Goal: Information Seeking & Learning: Learn about a topic

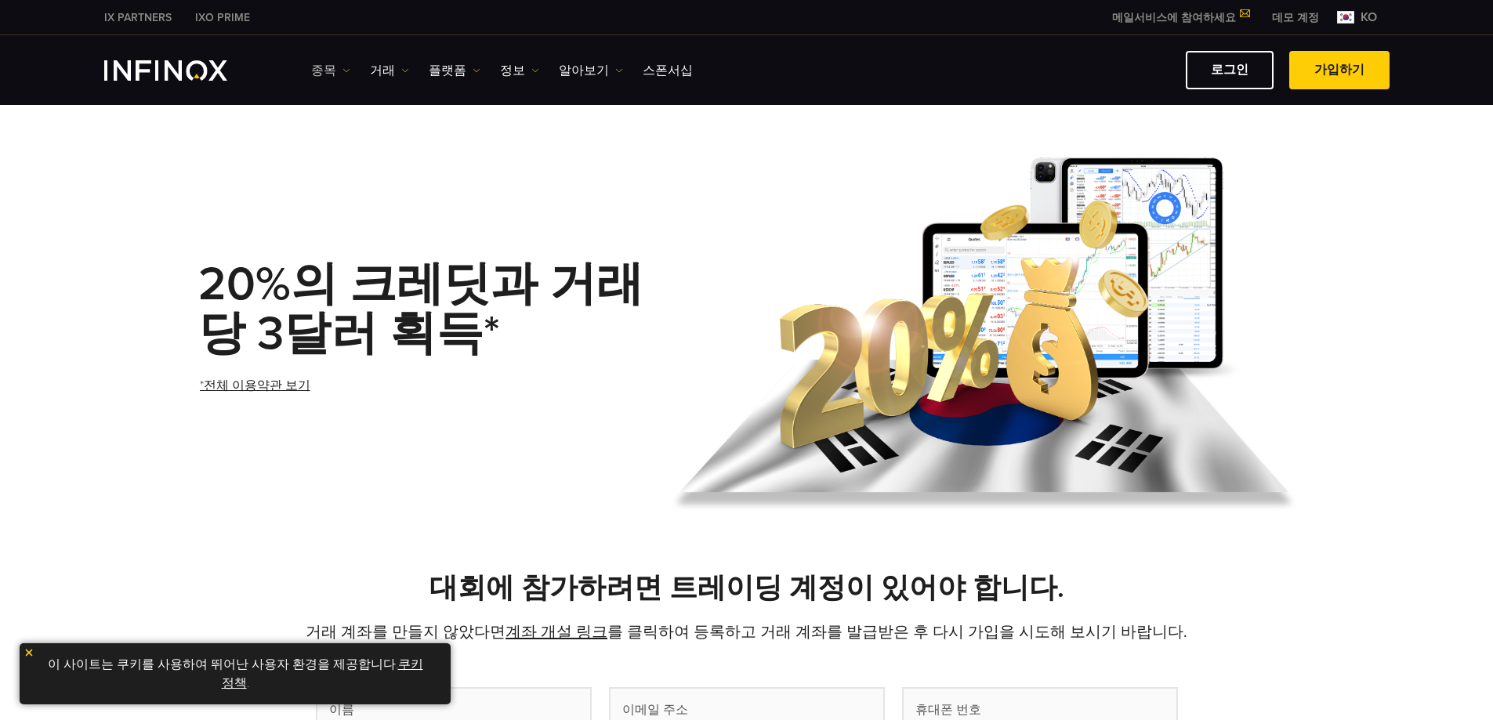
click at [342, 71] on img at bounding box center [346, 71] width 8 height 8
click at [376, 71] on link "거래" at bounding box center [389, 70] width 39 height 19
click at [436, 71] on link "플랫폼" at bounding box center [455, 70] width 52 height 19
click at [500, 68] on link "정보" at bounding box center [519, 70] width 39 height 19
click at [590, 68] on link "알아보기" at bounding box center [591, 70] width 64 height 19
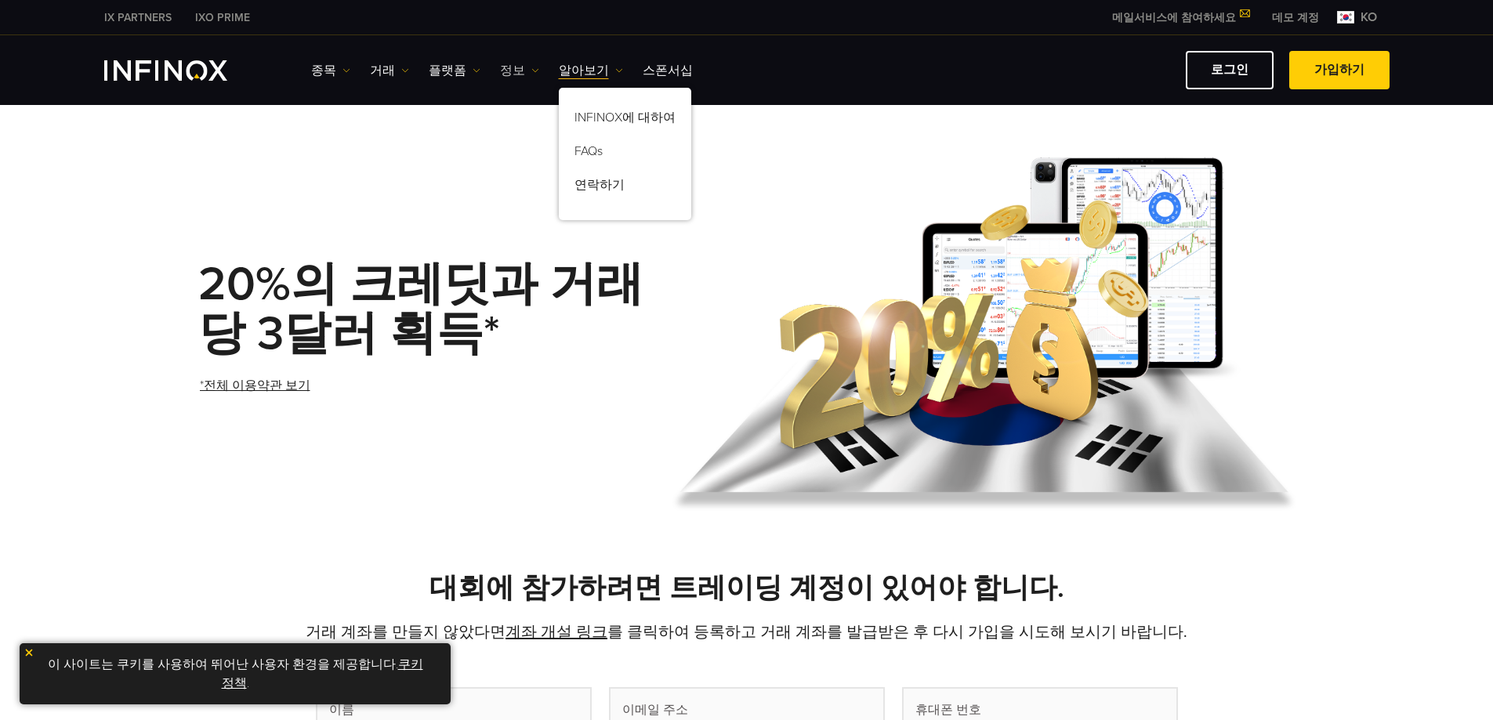
click at [518, 75] on link "정보" at bounding box center [519, 70] width 39 height 19
click at [534, 152] on link "이벤트" at bounding box center [562, 154] width 125 height 34
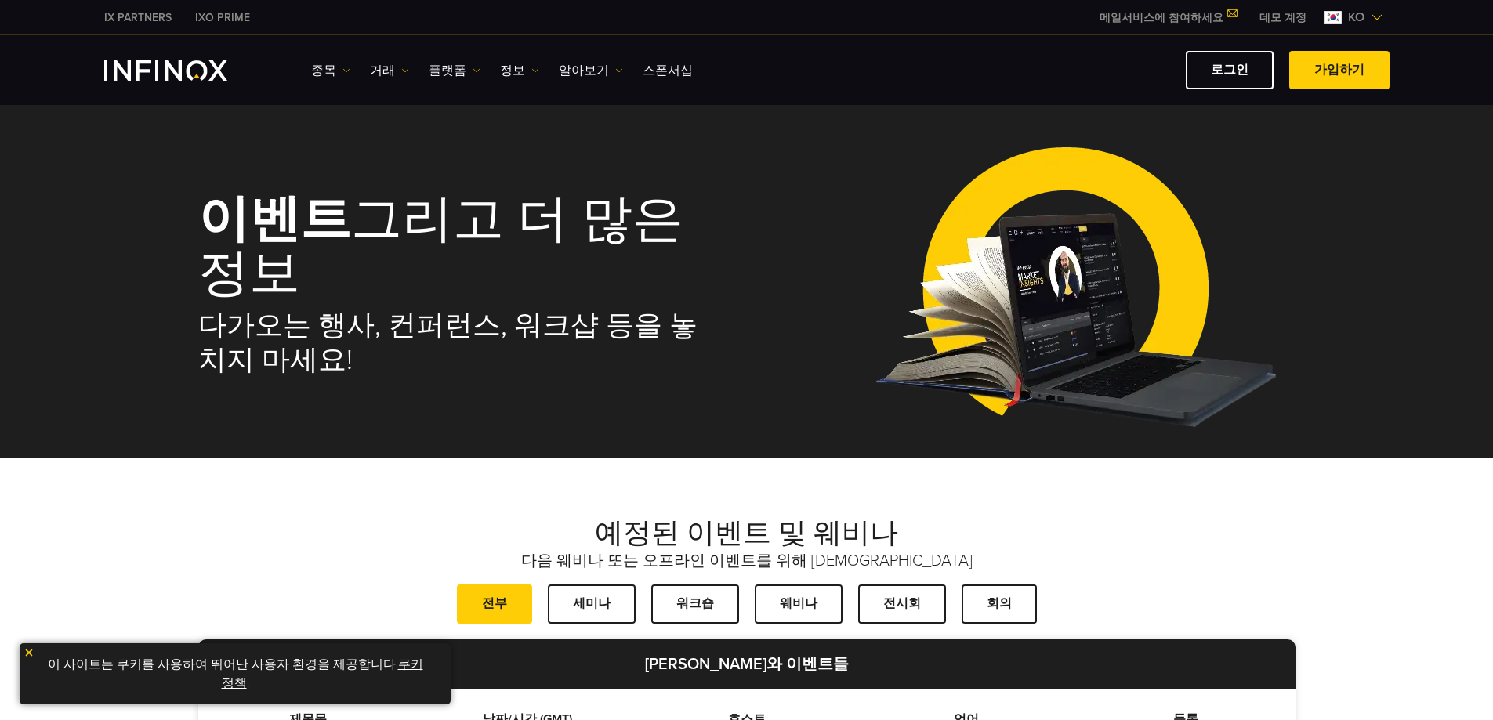
scroll to position [235, 0]
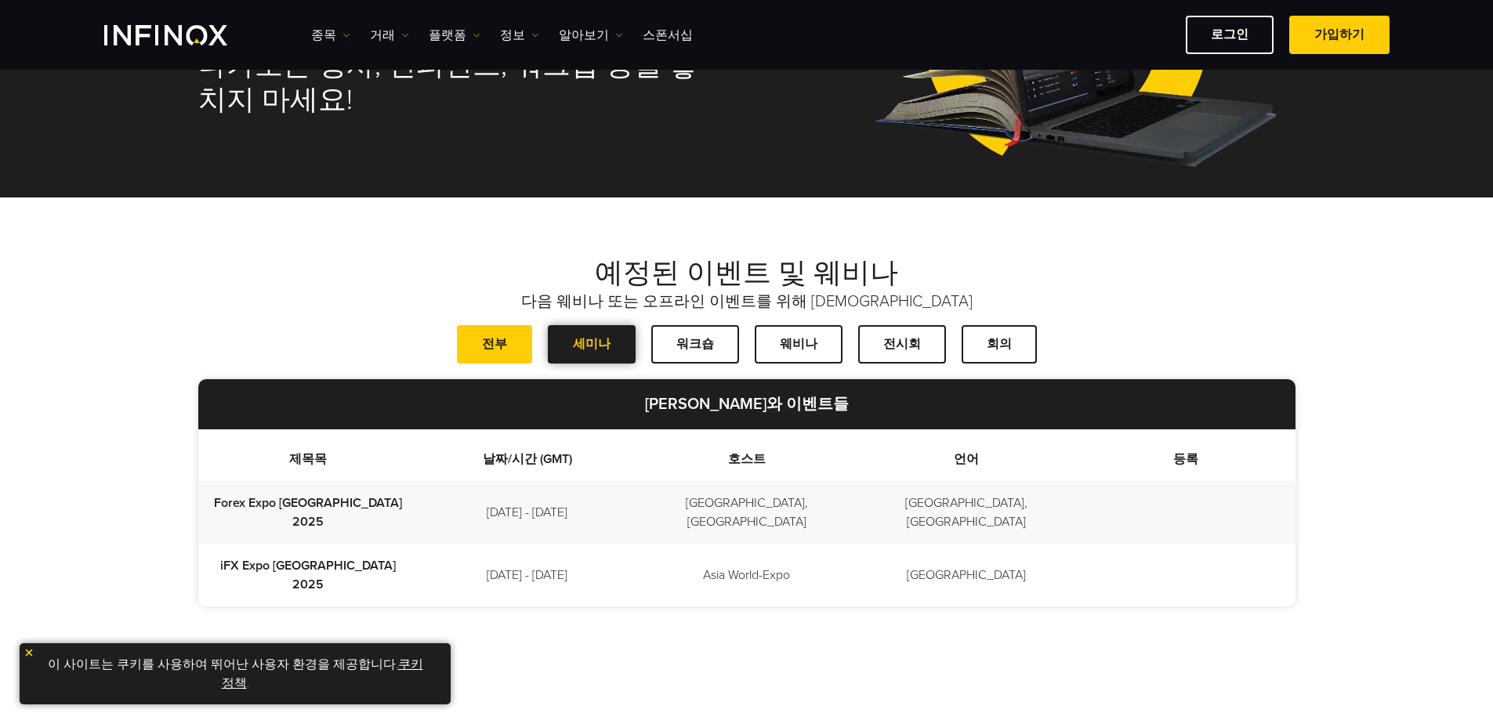
click at [592, 344] on span at bounding box center [592, 344] width 0 height 0
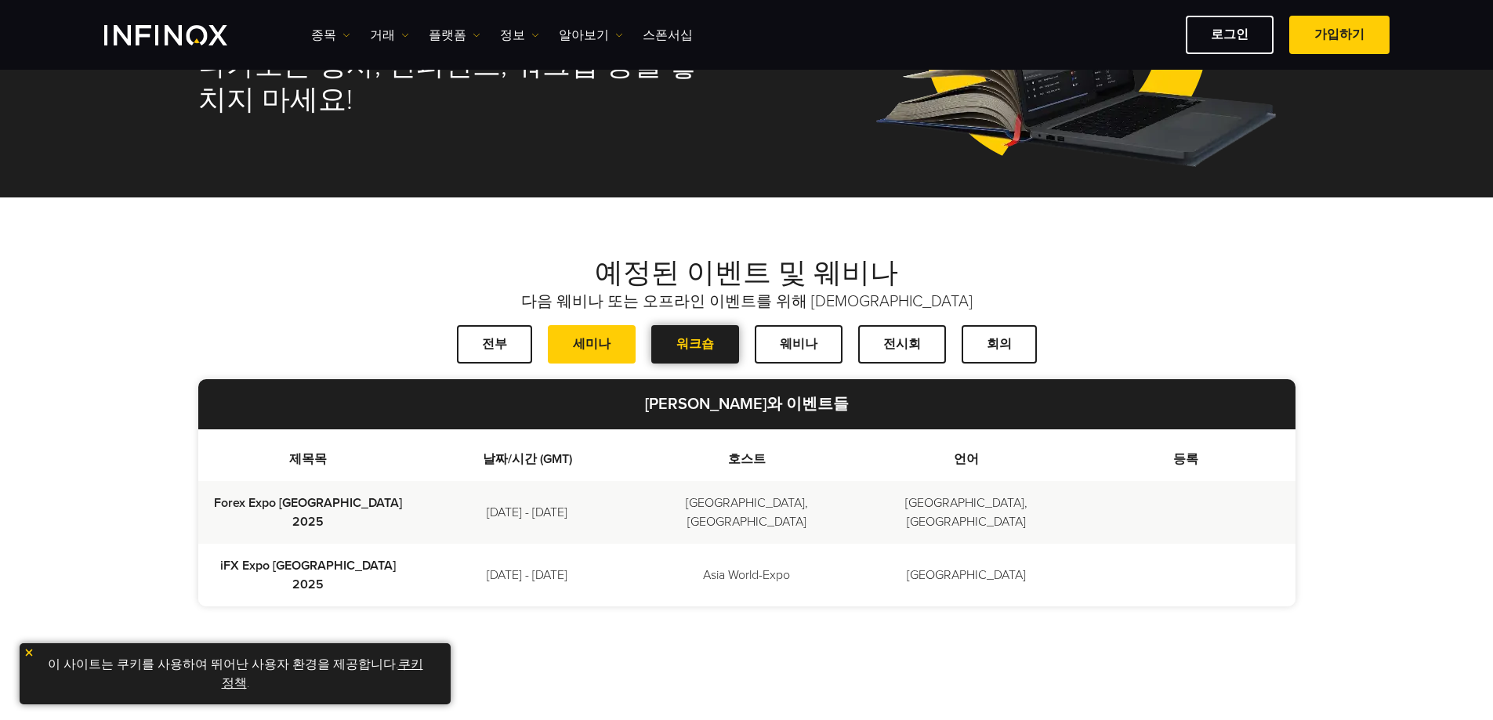
click at [689, 347] on link "워크숍" at bounding box center [695, 344] width 88 height 38
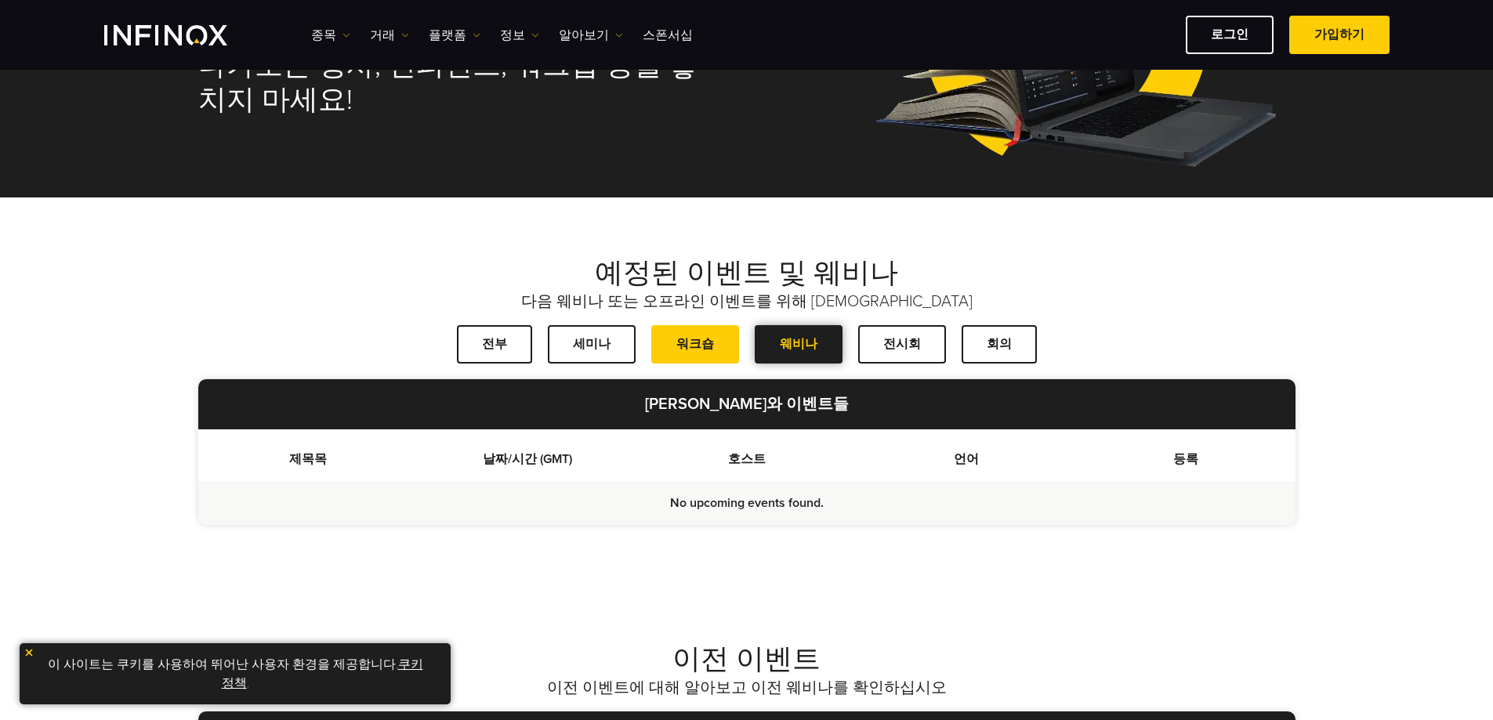
click at [799, 344] on span at bounding box center [799, 344] width 0 height 0
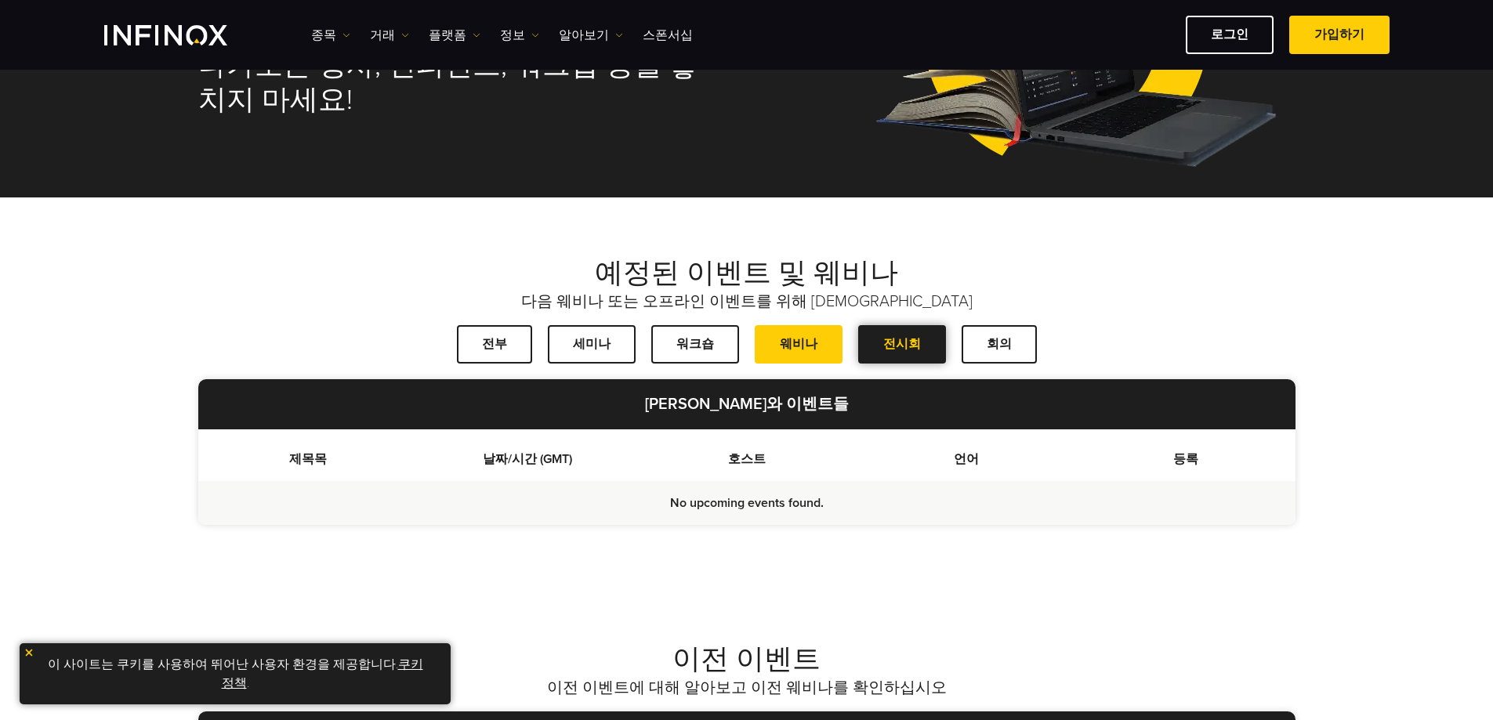
click at [902, 344] on span at bounding box center [902, 344] width 0 height 0
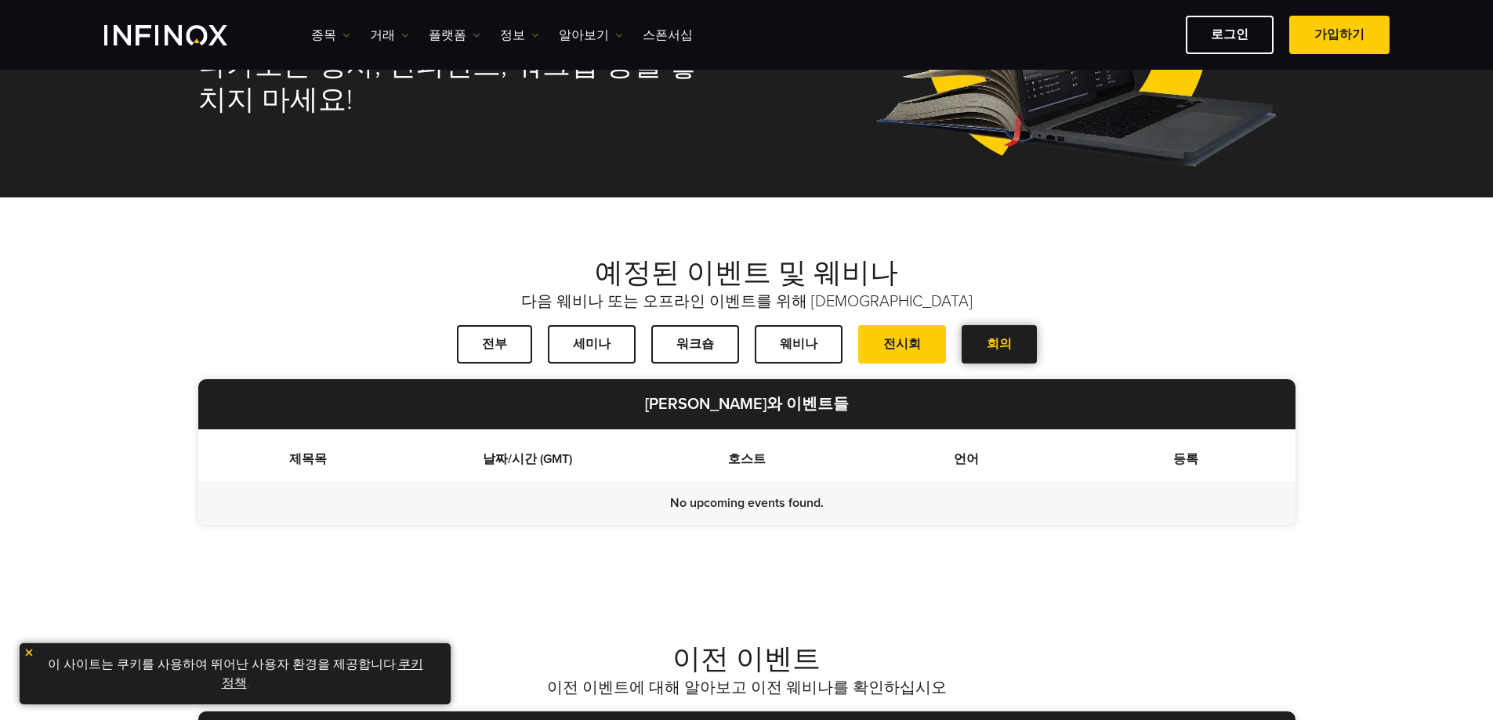
click at [999, 344] on span at bounding box center [999, 344] width 0 height 0
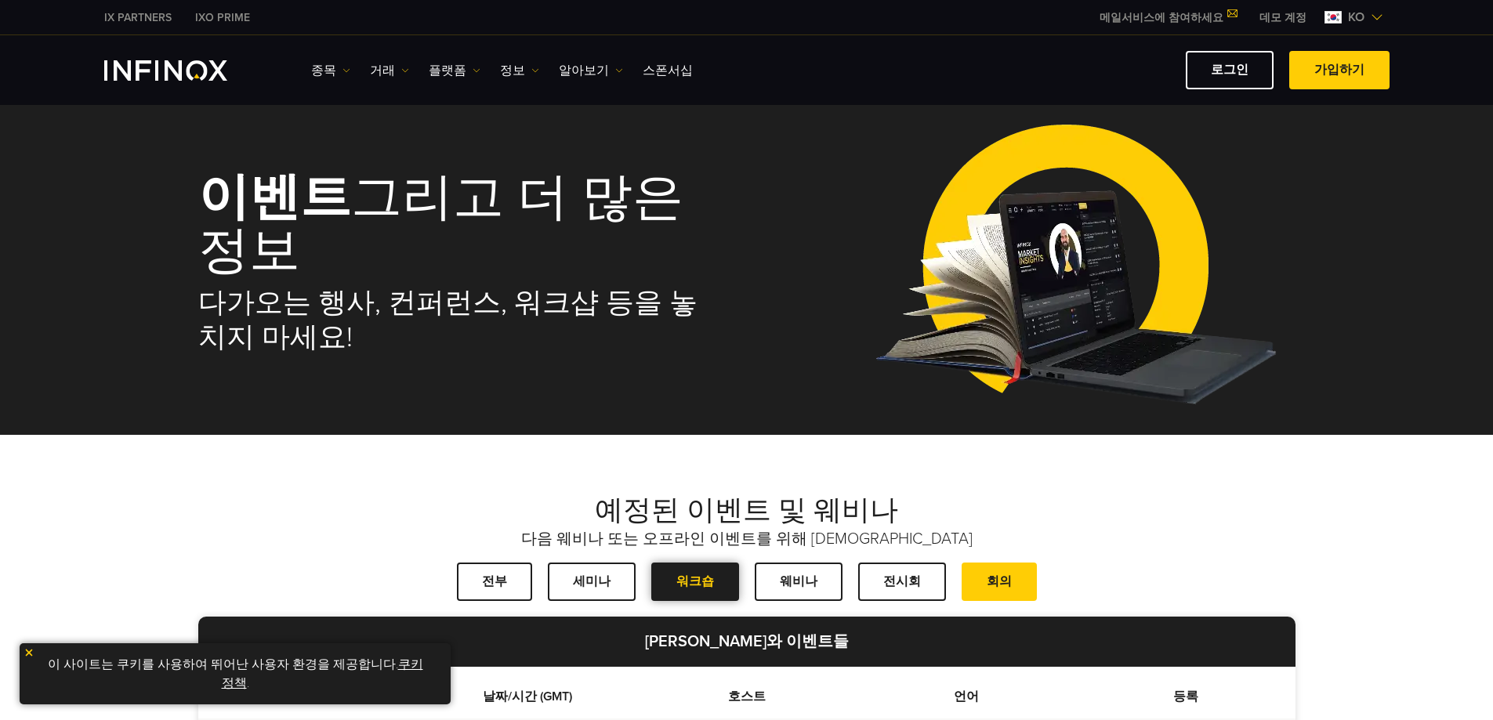
scroll to position [0, 0]
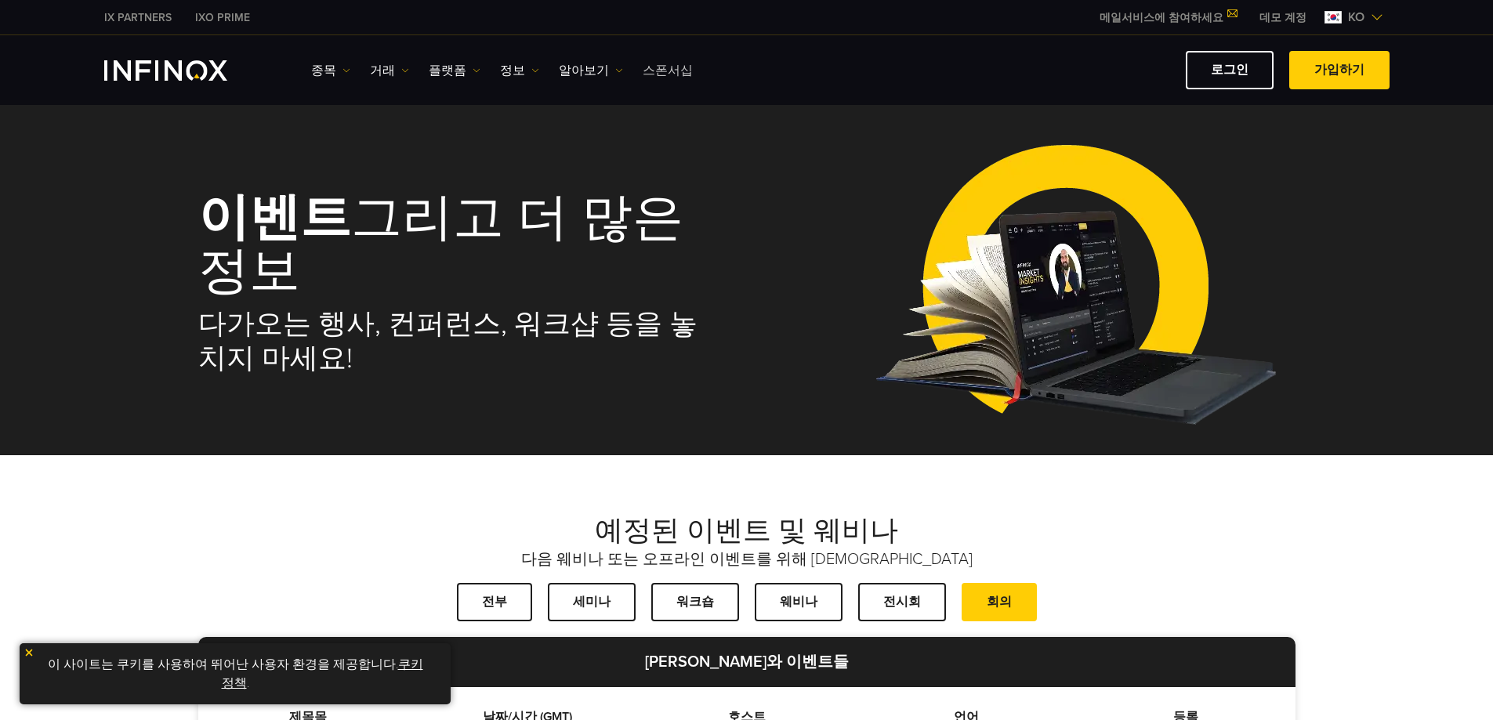
click at [654, 65] on link "스폰서십" at bounding box center [668, 70] width 50 height 19
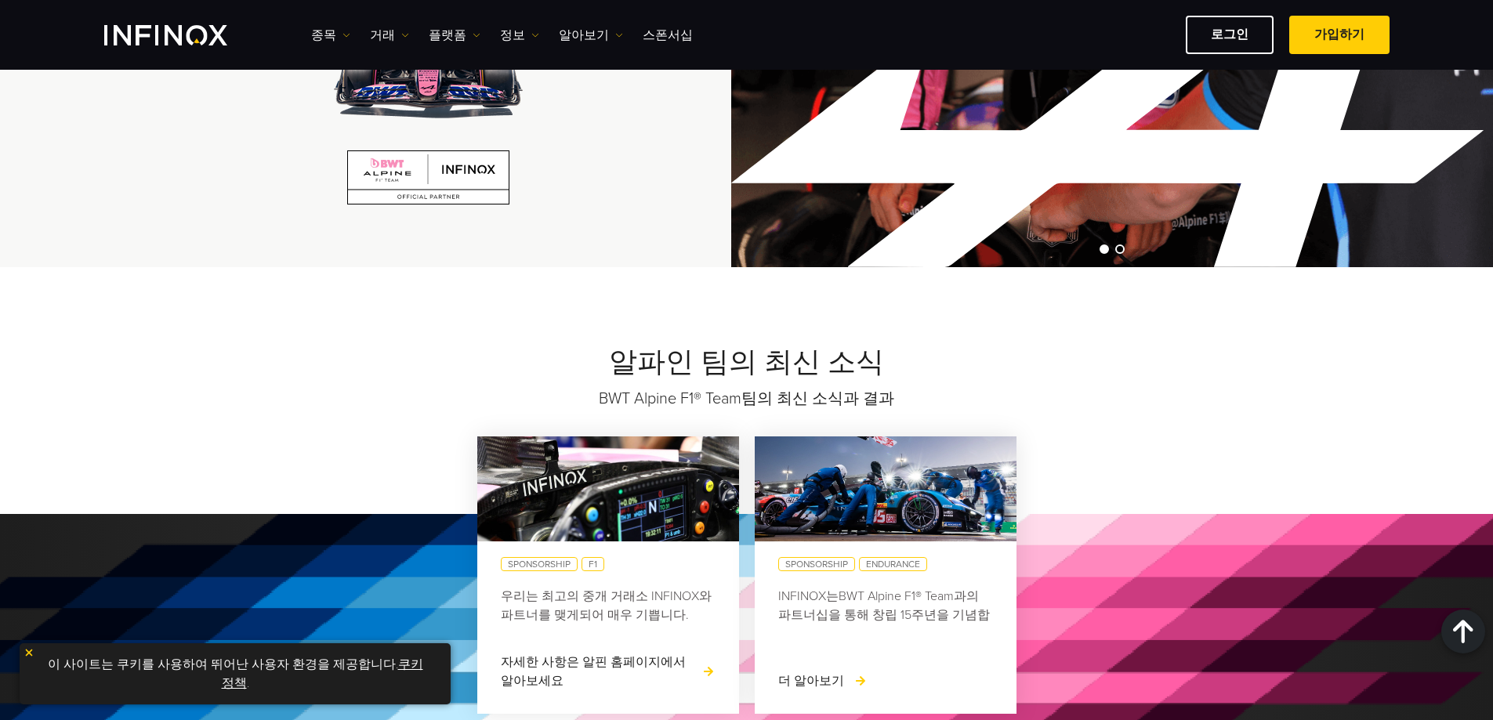
scroll to position [1489, 0]
